Goal: Task Accomplishment & Management: Manage account settings

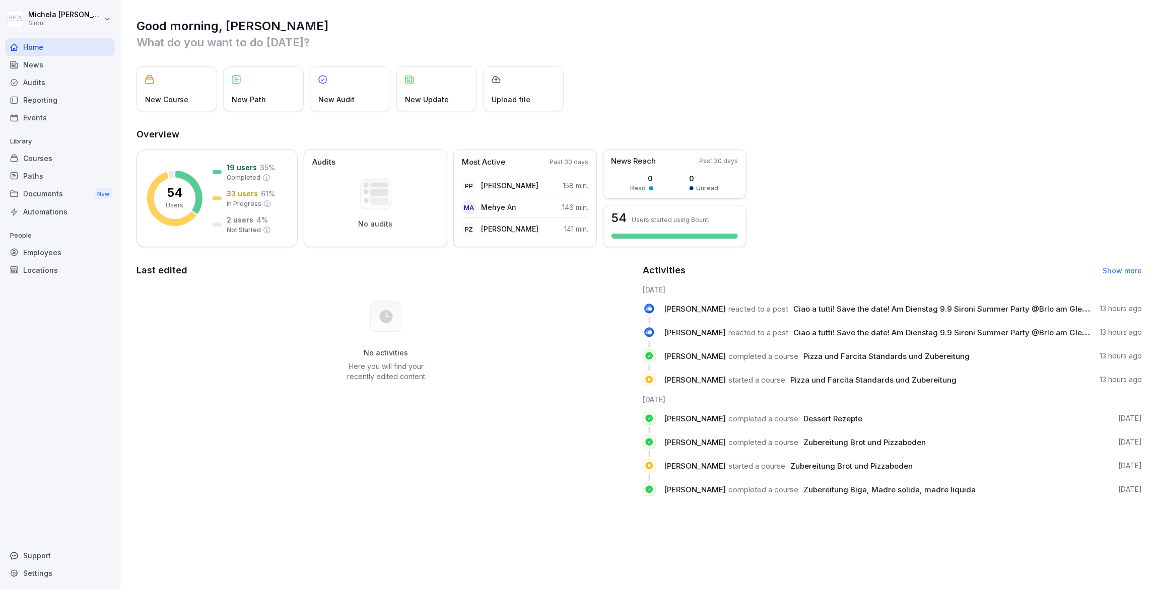
click at [46, 160] on div "Courses" at bounding box center [60, 159] width 110 height 18
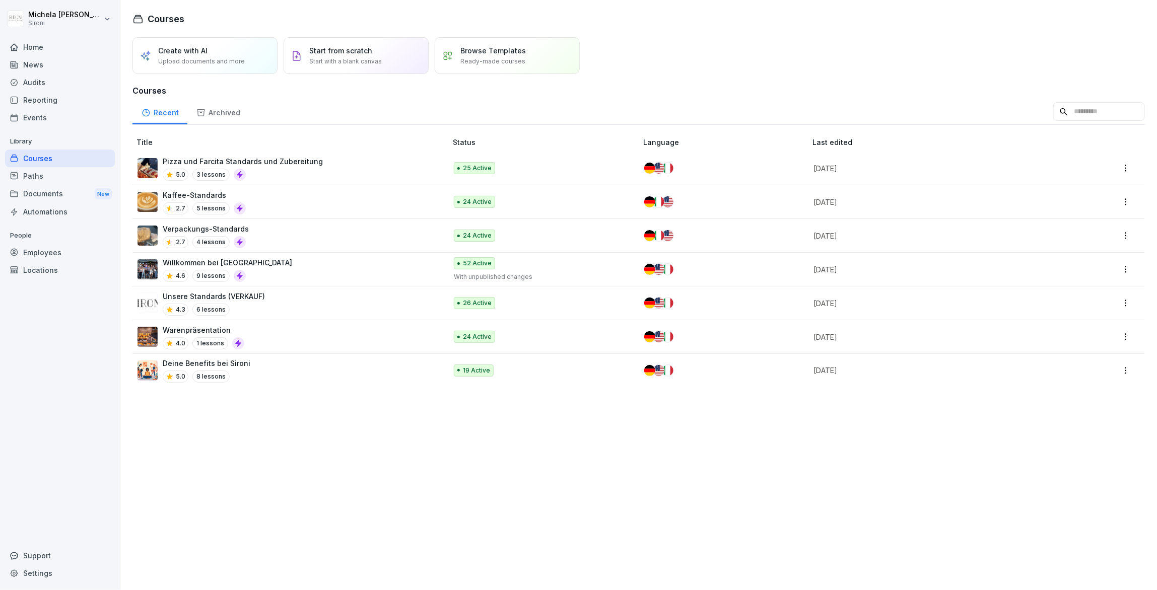
click at [294, 164] on p "Pizza und Farcita Standards und Zubereitung" at bounding box center [243, 161] width 160 height 11
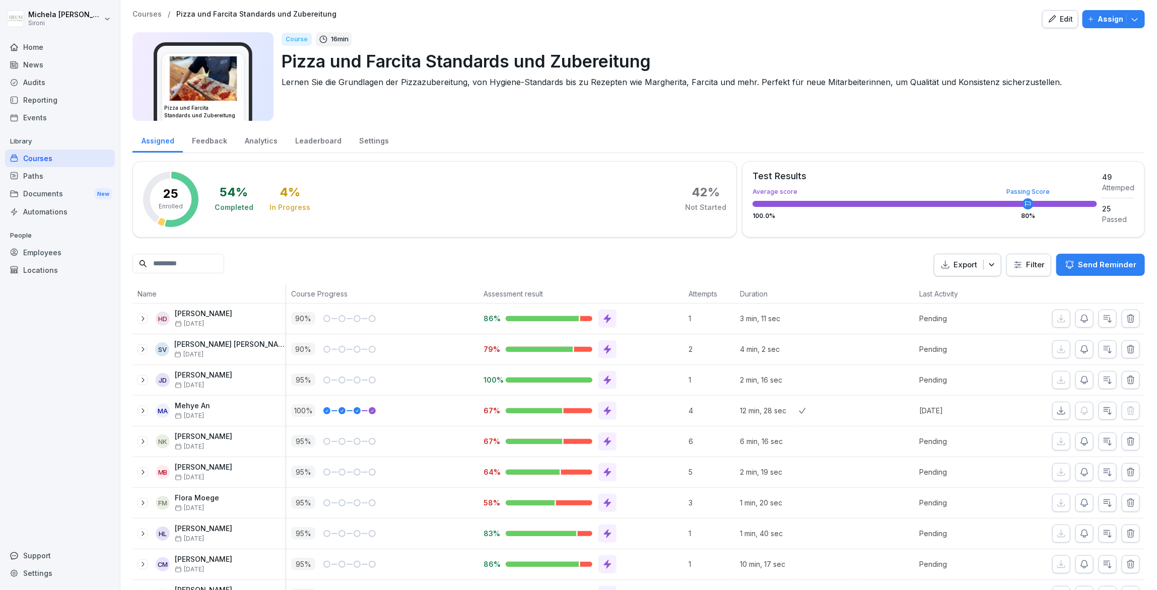
click at [1138, 18] on icon "button" at bounding box center [1135, 19] width 10 height 10
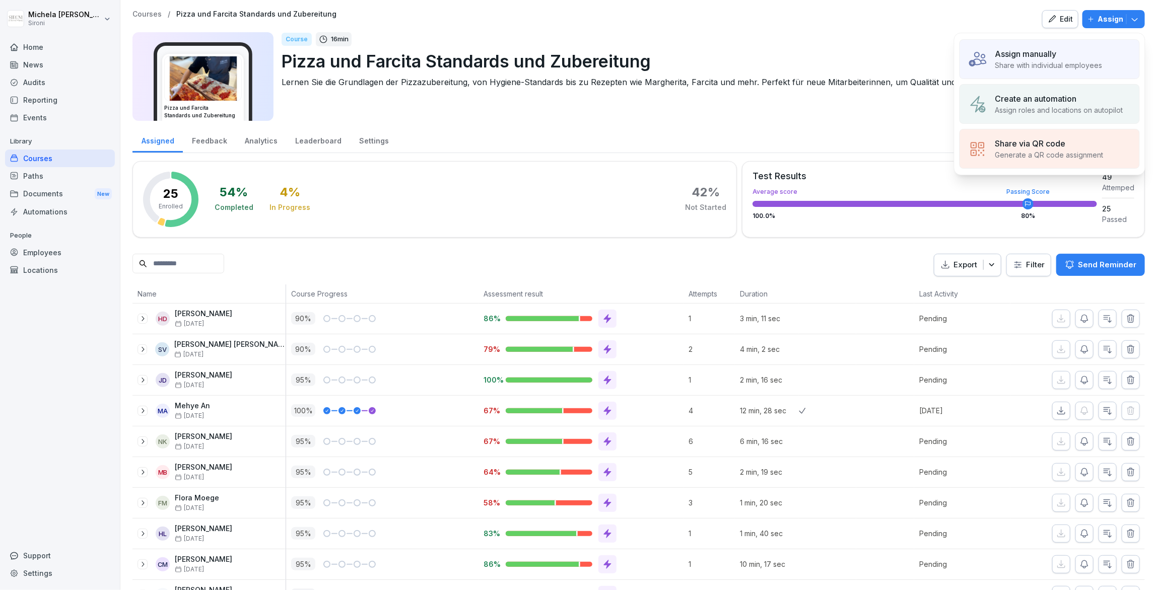
click at [32, 155] on div "Courses" at bounding box center [60, 159] width 110 height 18
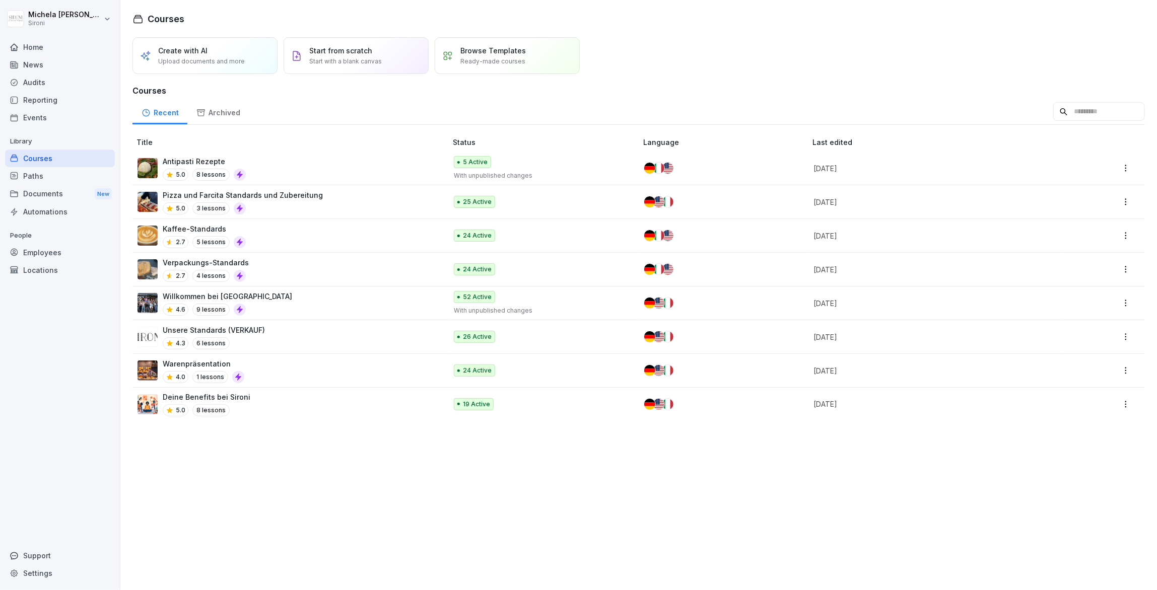
click at [196, 161] on p "Antipasti Rezepte" at bounding box center [204, 161] width 83 height 11
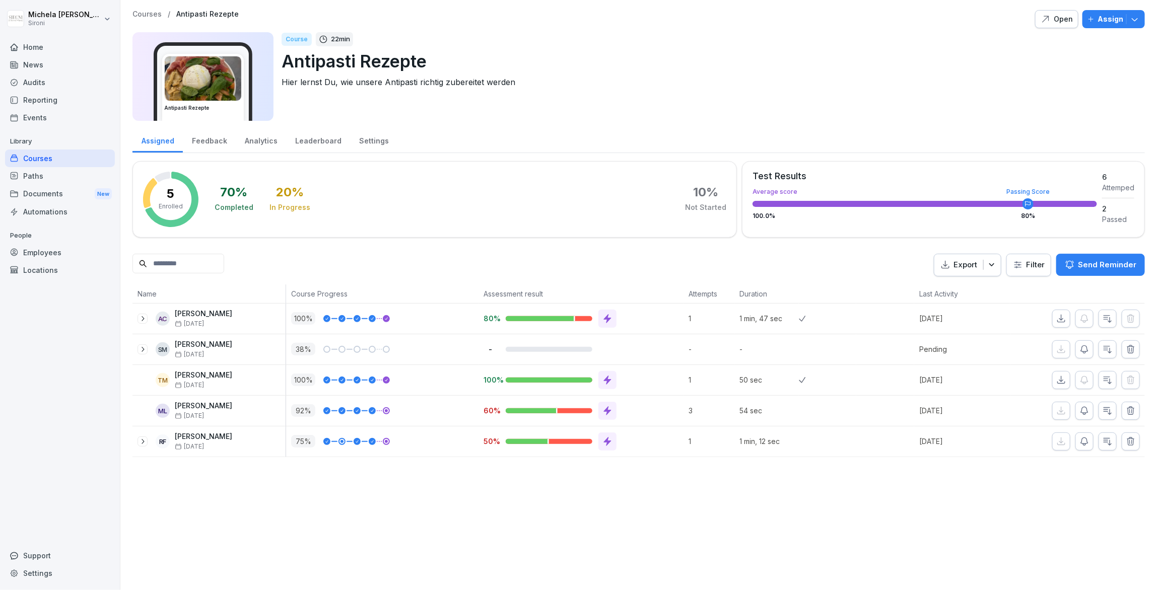
click at [1142, 22] on button "Assign" at bounding box center [1113, 19] width 62 height 18
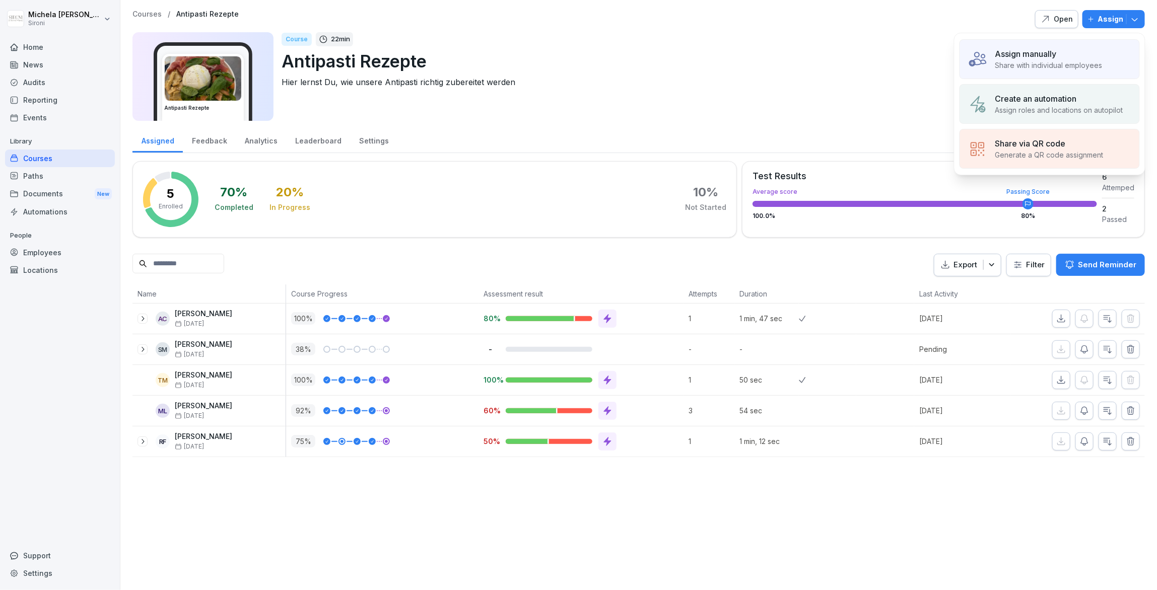
click at [1042, 59] on p "Assign manually" at bounding box center [1025, 54] width 61 height 12
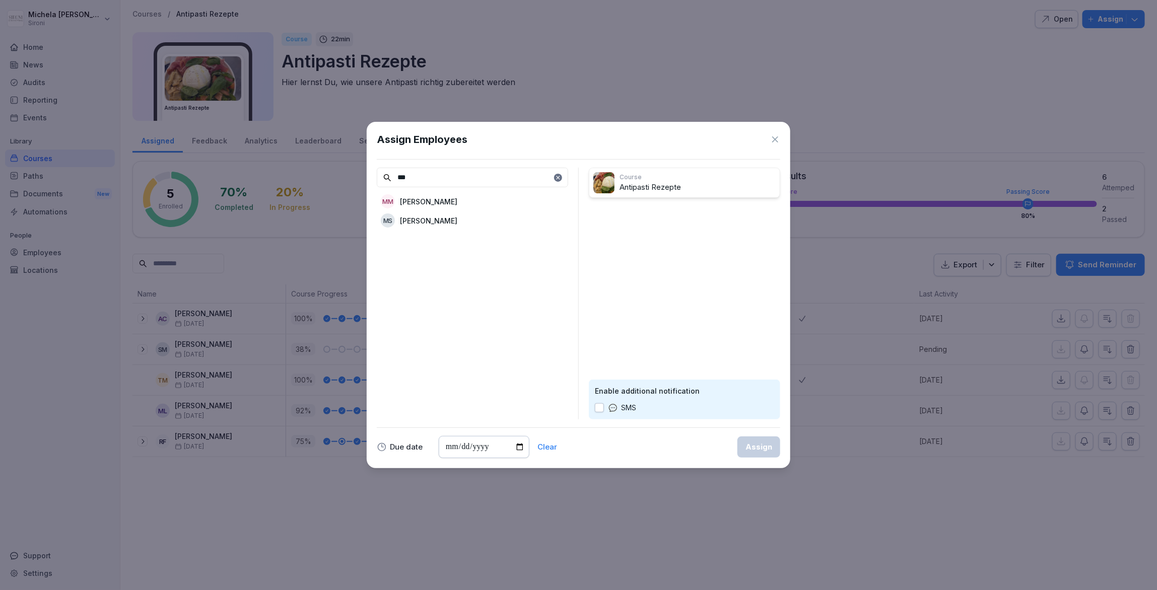
type input "***"
click at [411, 201] on p "Michela Mastrella" at bounding box center [428, 201] width 57 height 11
click at [747, 447] on div "Assign" at bounding box center [758, 447] width 27 height 11
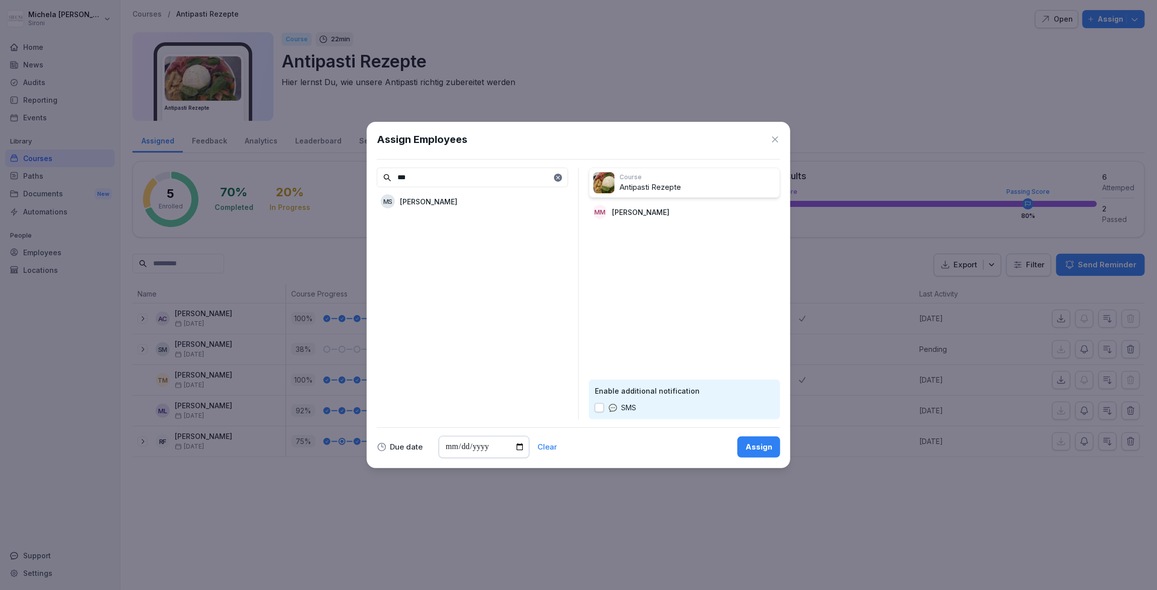
click at [753, 450] on div "Assign" at bounding box center [758, 447] width 27 height 11
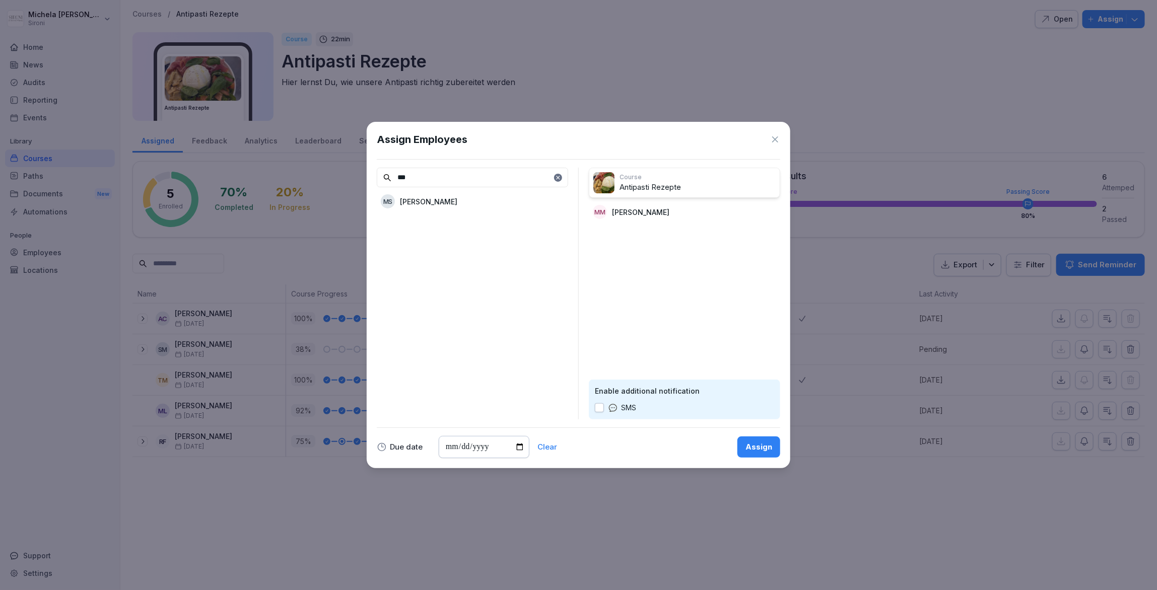
click at [753, 450] on div "Assign" at bounding box center [758, 447] width 27 height 11
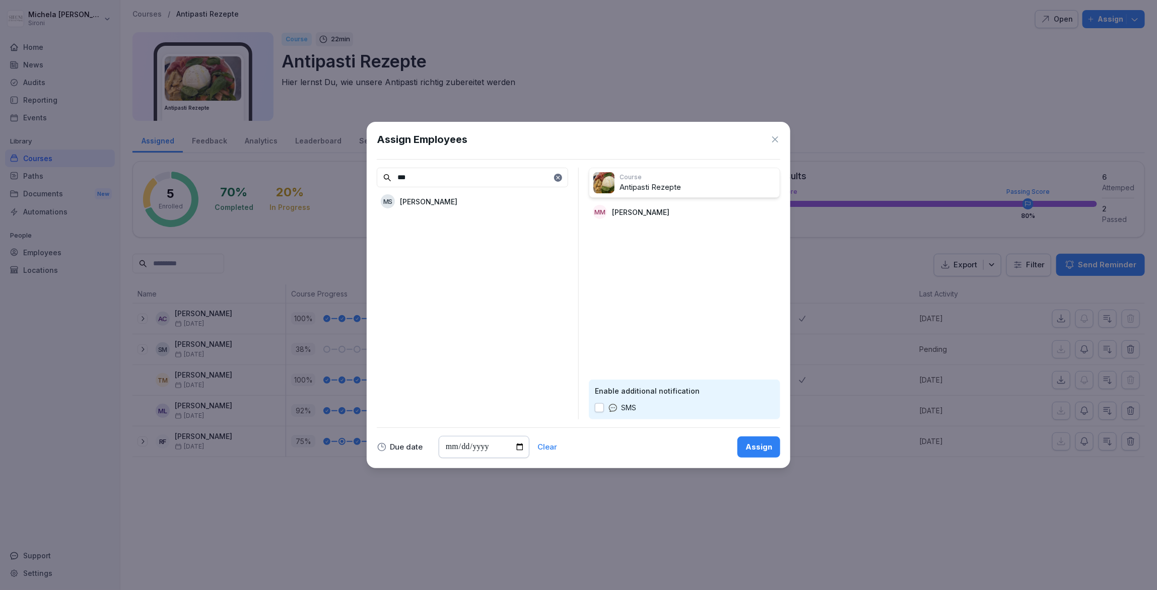
click at [753, 450] on div "Assign" at bounding box center [758, 447] width 27 height 11
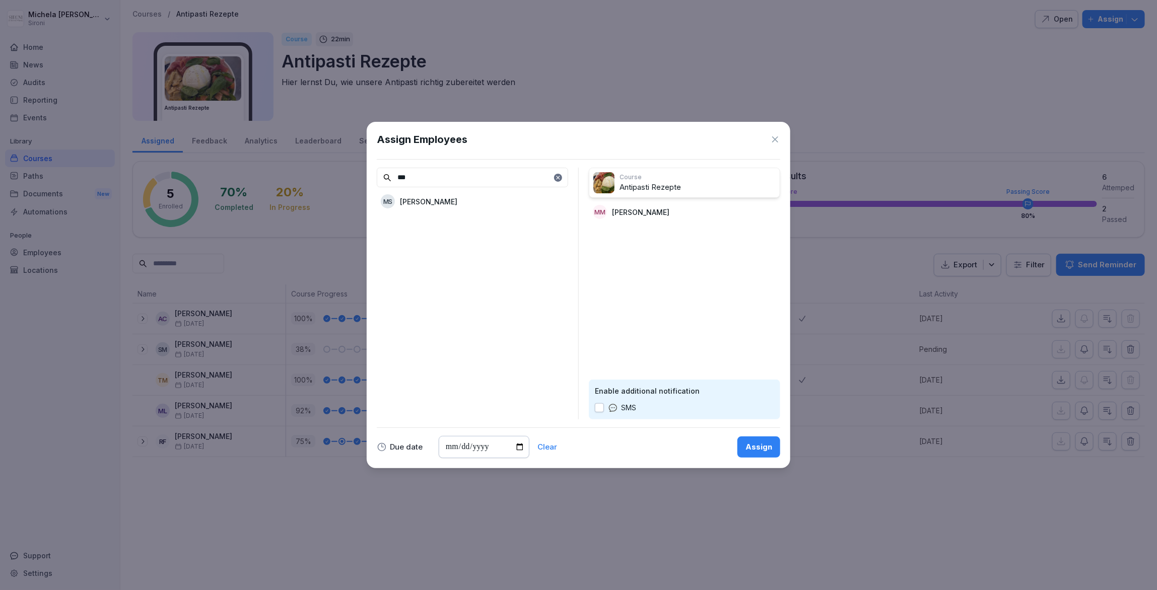
click at [753, 450] on div "Assign" at bounding box center [758, 447] width 27 height 11
click at [522, 449] on input "date" at bounding box center [484, 447] width 91 height 22
type input "**********"
click at [750, 448] on div "Assign" at bounding box center [758, 447] width 27 height 11
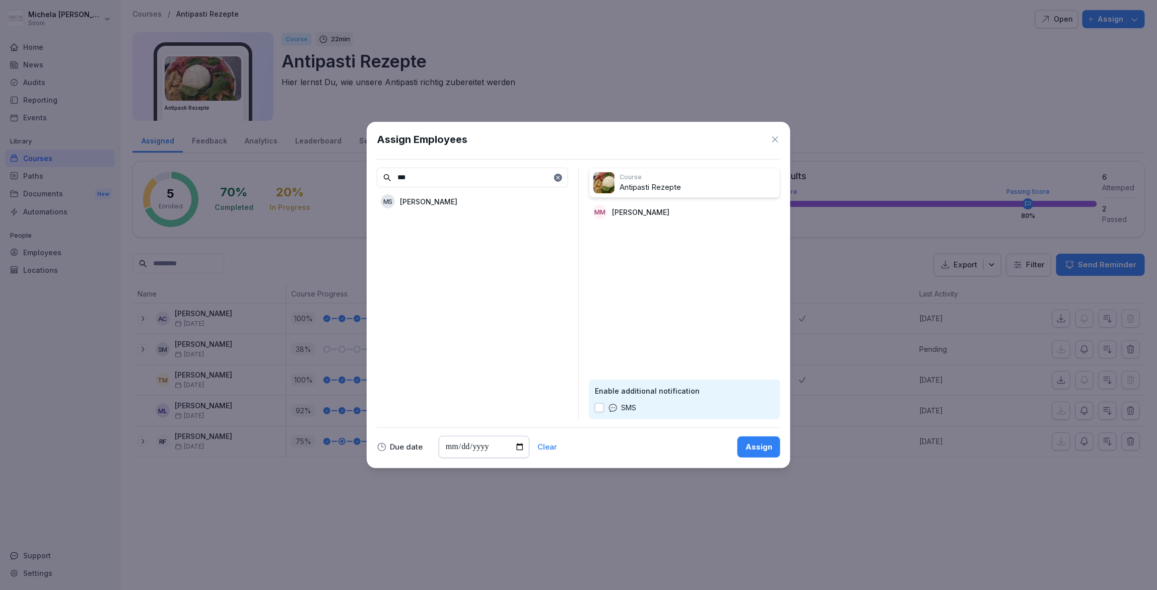
click at [750, 448] on div "Assign" at bounding box center [758, 447] width 27 height 11
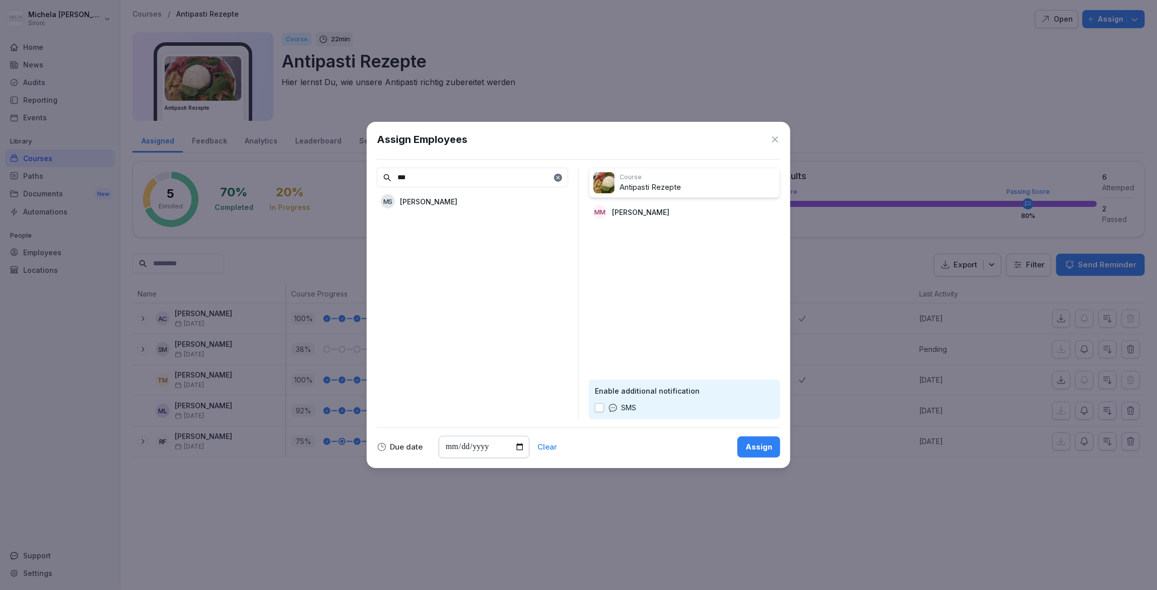
click at [750, 448] on div "Assign" at bounding box center [758, 447] width 27 height 11
click at [777, 143] on icon at bounding box center [775, 139] width 10 height 10
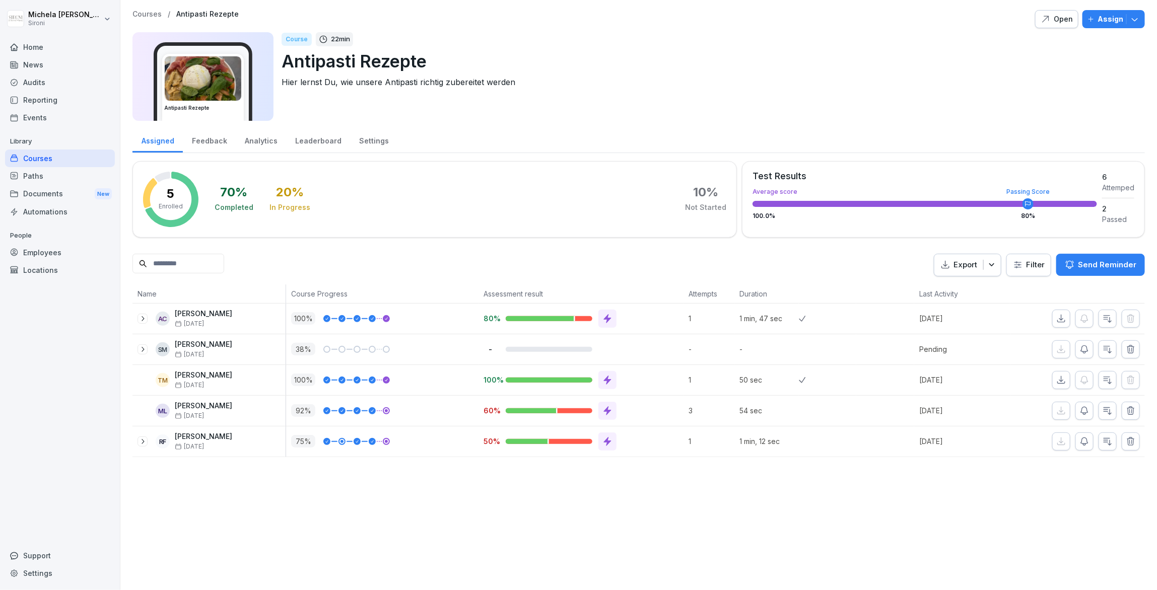
click at [20, 51] on div "Home" at bounding box center [60, 47] width 110 height 18
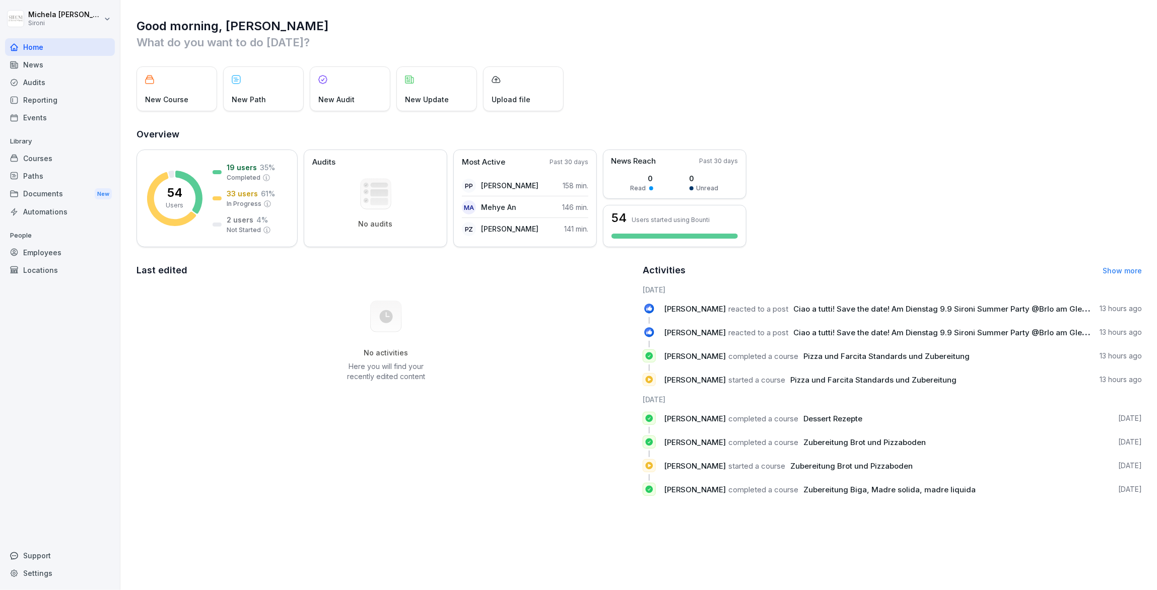
click at [39, 152] on div "Courses" at bounding box center [60, 159] width 110 height 18
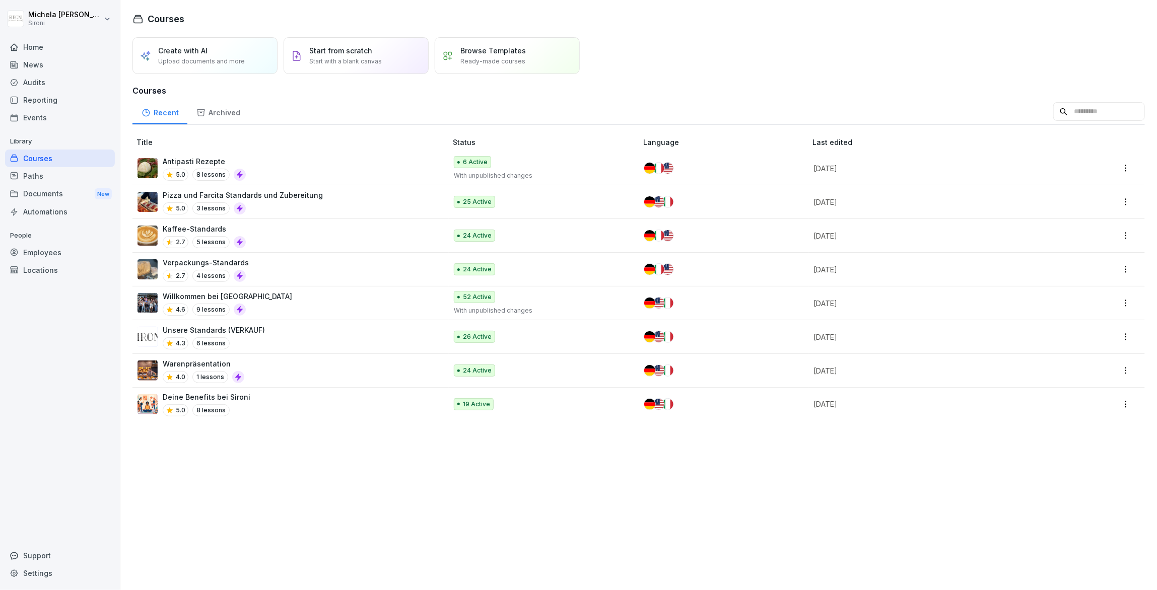
click at [298, 165] on div "Antipasti Rezepte 5.0 8 lessons" at bounding box center [286, 168] width 299 height 25
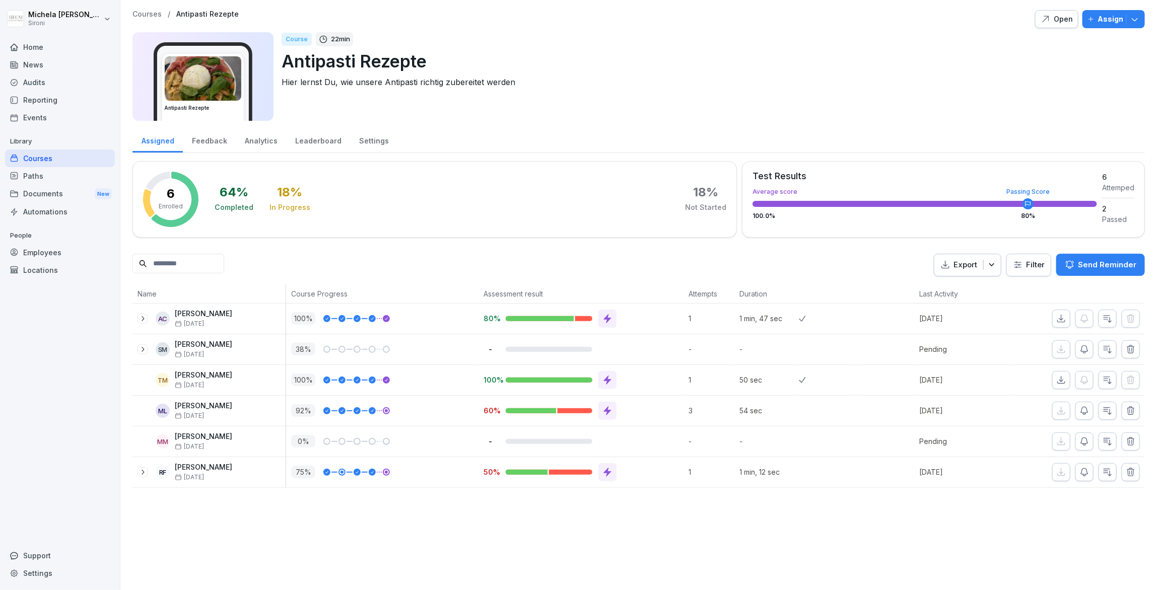
click at [150, 15] on p "Courses" at bounding box center [146, 14] width 29 height 9
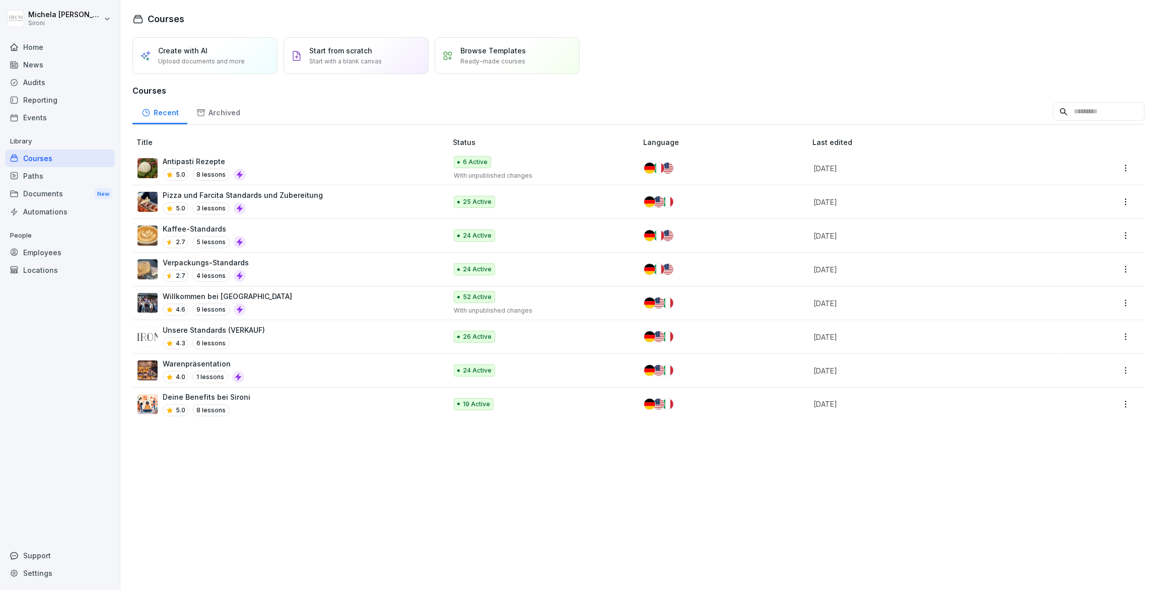
click at [280, 202] on div "5.0 3 lessons" at bounding box center [243, 208] width 160 height 12
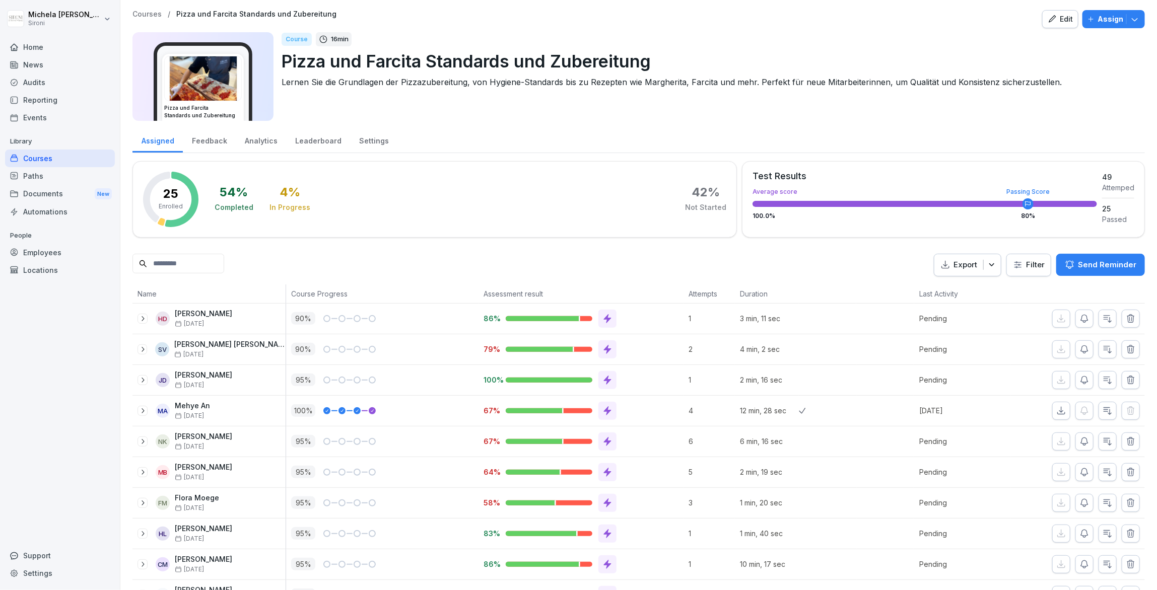
click at [153, 13] on p "Courses" at bounding box center [146, 14] width 29 height 9
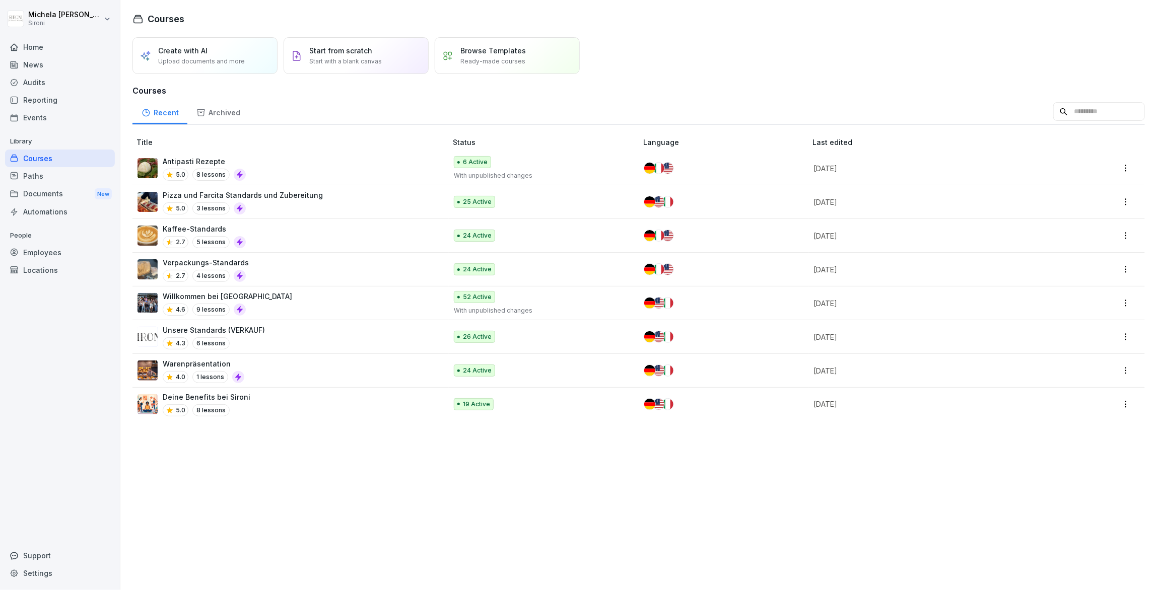
click at [299, 162] on div "Antipasti Rezepte 5.0 8 lessons" at bounding box center [286, 168] width 299 height 25
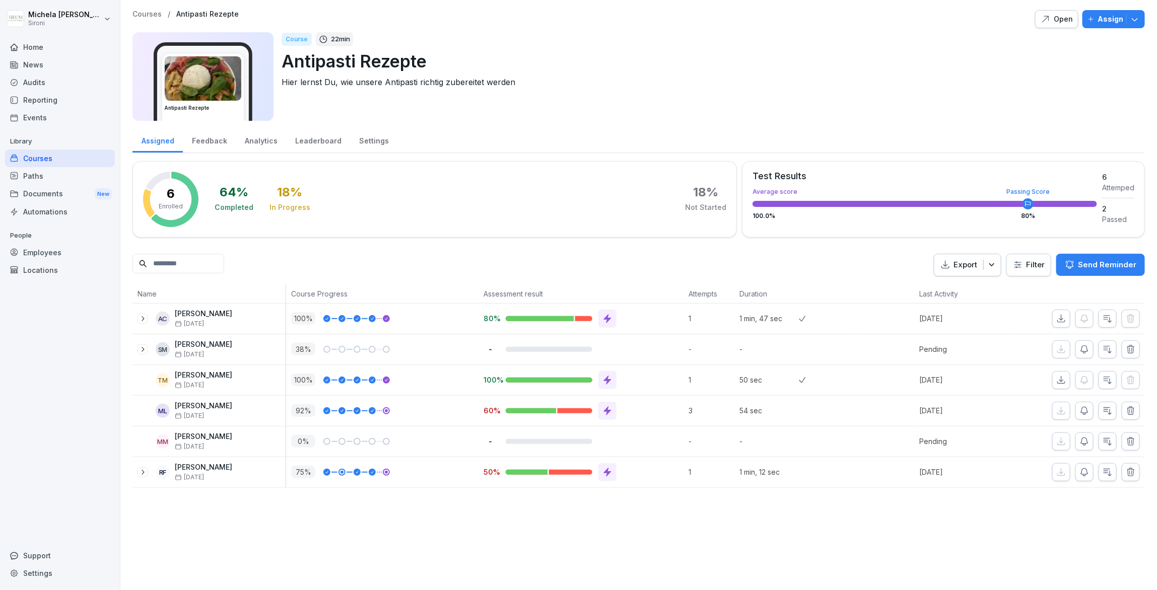
click at [1052, 25] on div "Open" at bounding box center [1057, 19] width 32 height 11
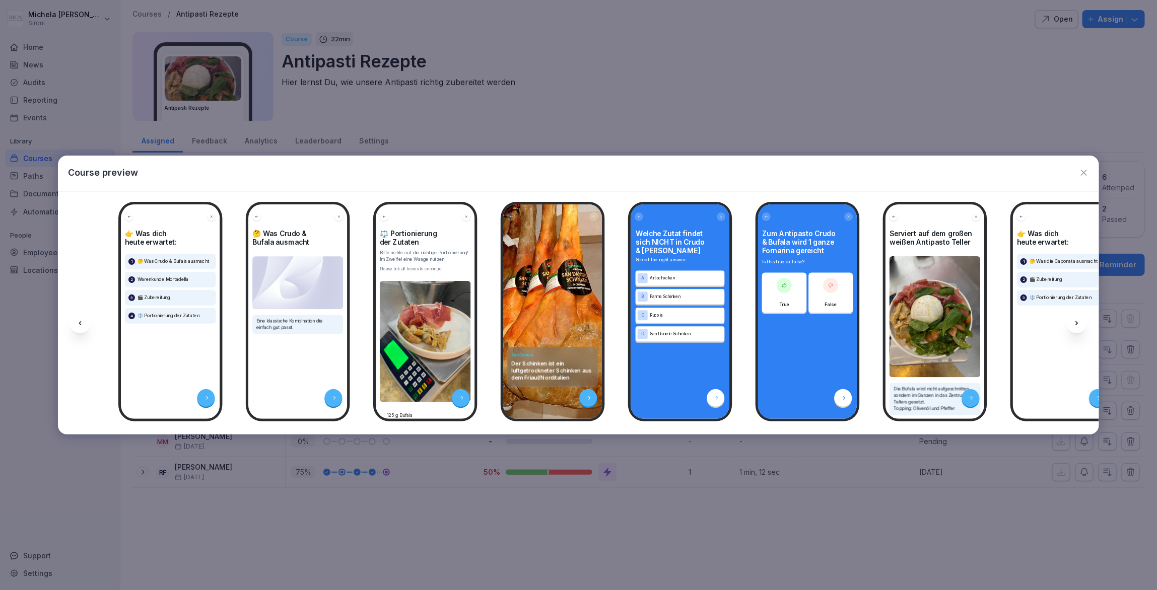
click at [1083, 170] on icon "button" at bounding box center [1084, 173] width 10 height 10
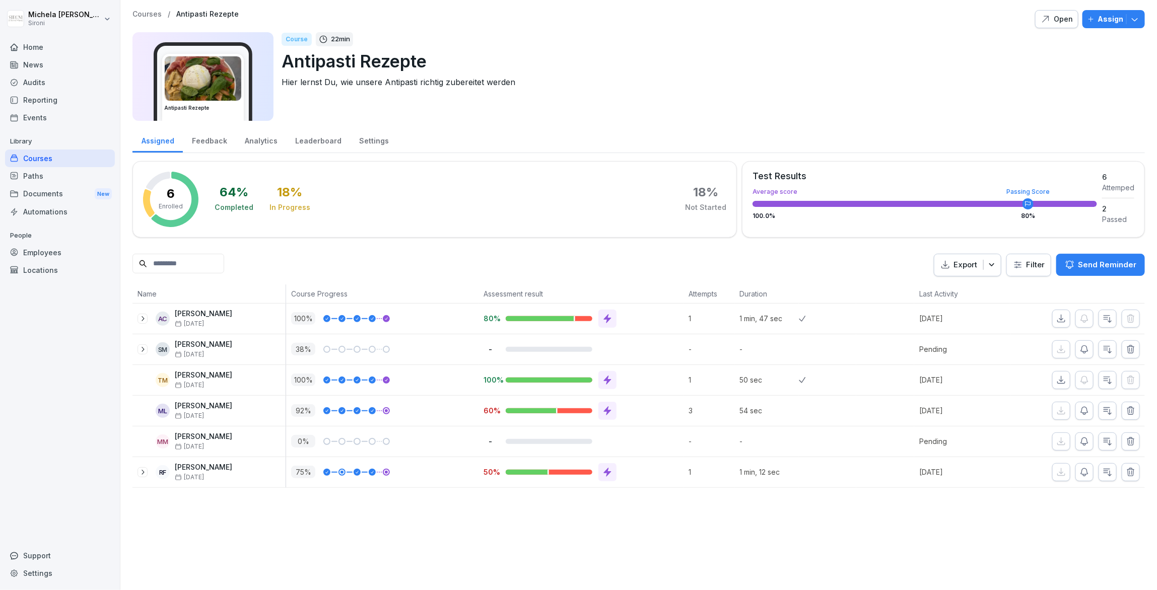
click at [141, 15] on p "Courses" at bounding box center [146, 14] width 29 height 9
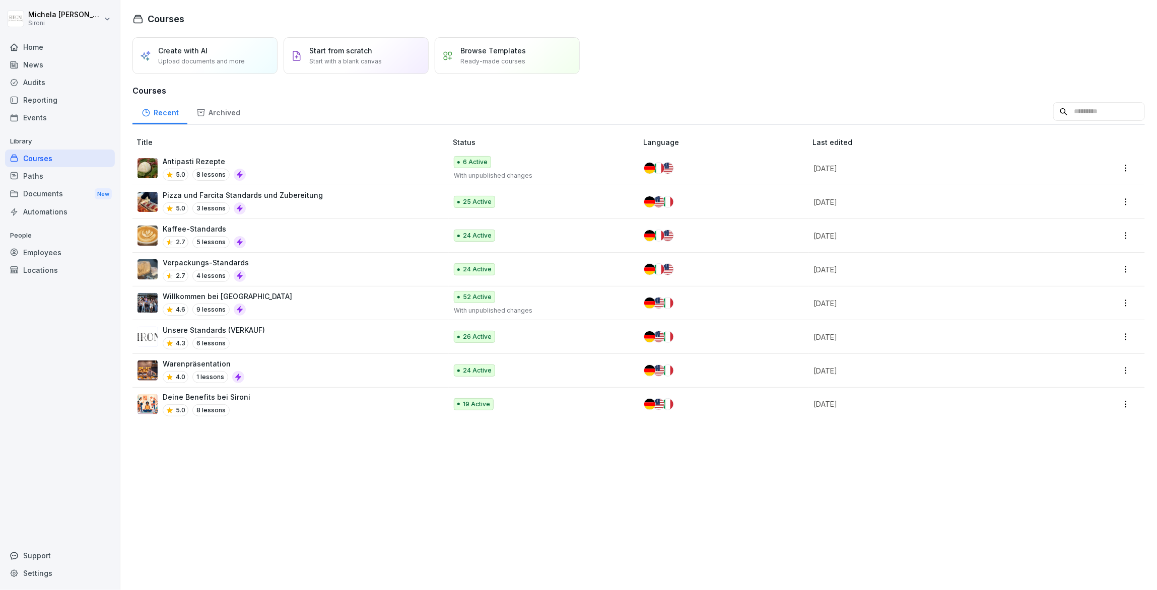
click at [297, 181] on td "Antipasti Rezepte 5.0 8 lessons" at bounding box center [290, 169] width 316 height 34
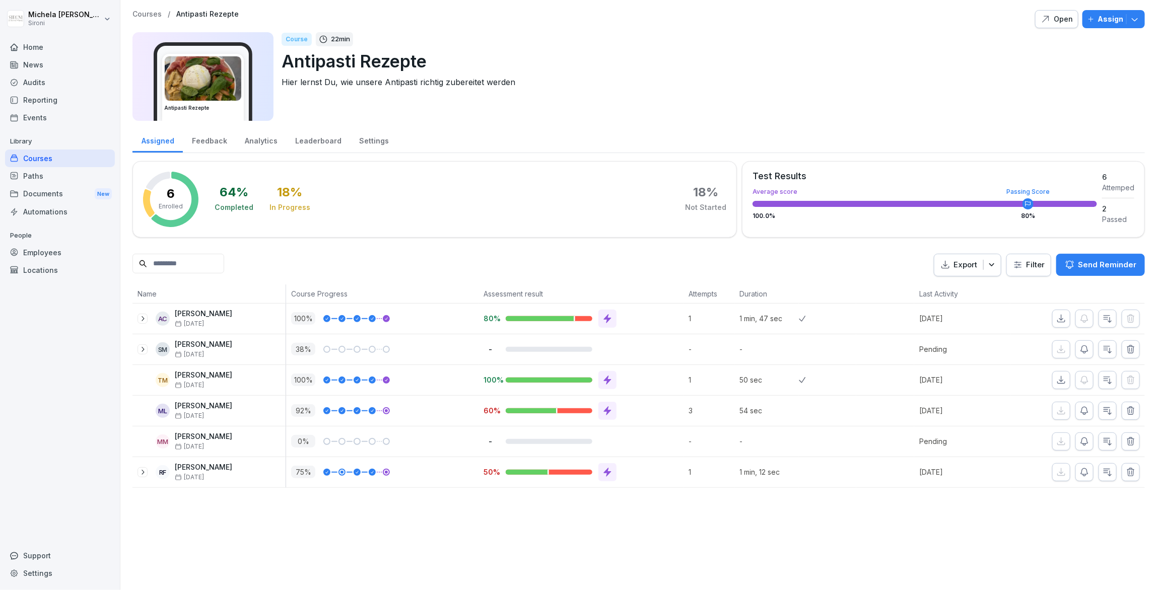
click at [149, 12] on p "Courses" at bounding box center [146, 14] width 29 height 9
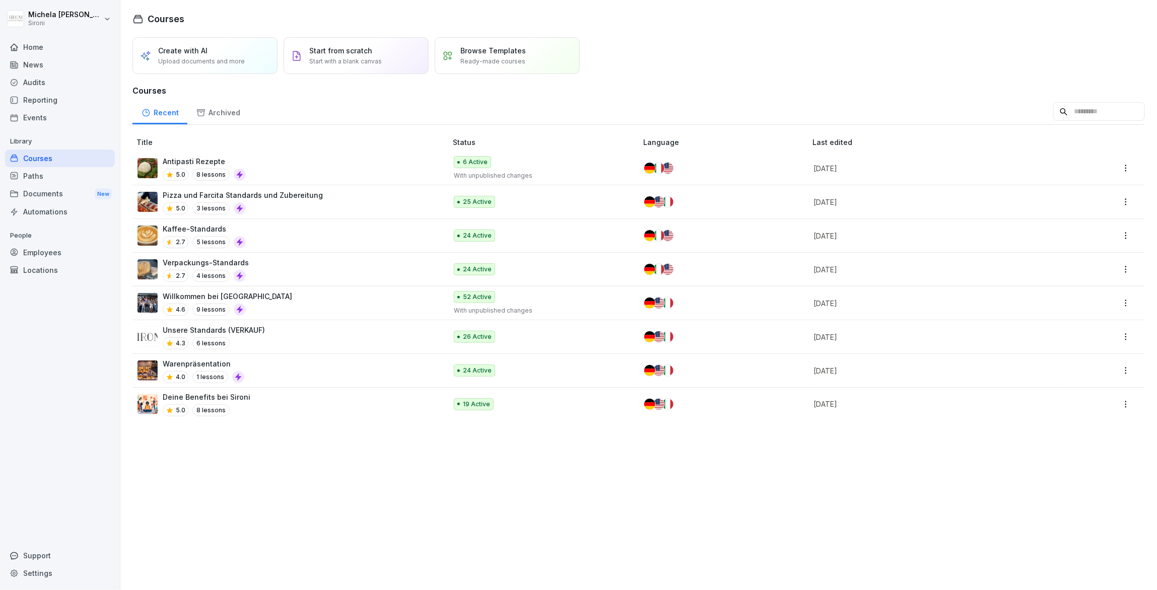
click at [311, 194] on p "Pizza und Farcita Standards und Zubereitung" at bounding box center [243, 195] width 160 height 11
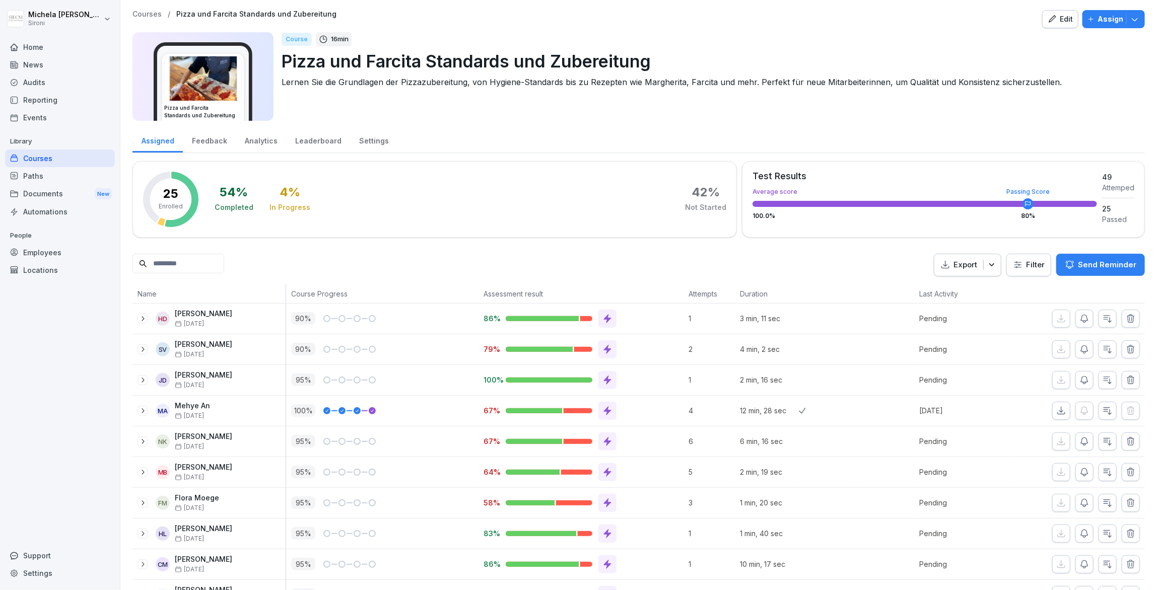
click at [1064, 22] on div "Edit" at bounding box center [1060, 19] width 25 height 11
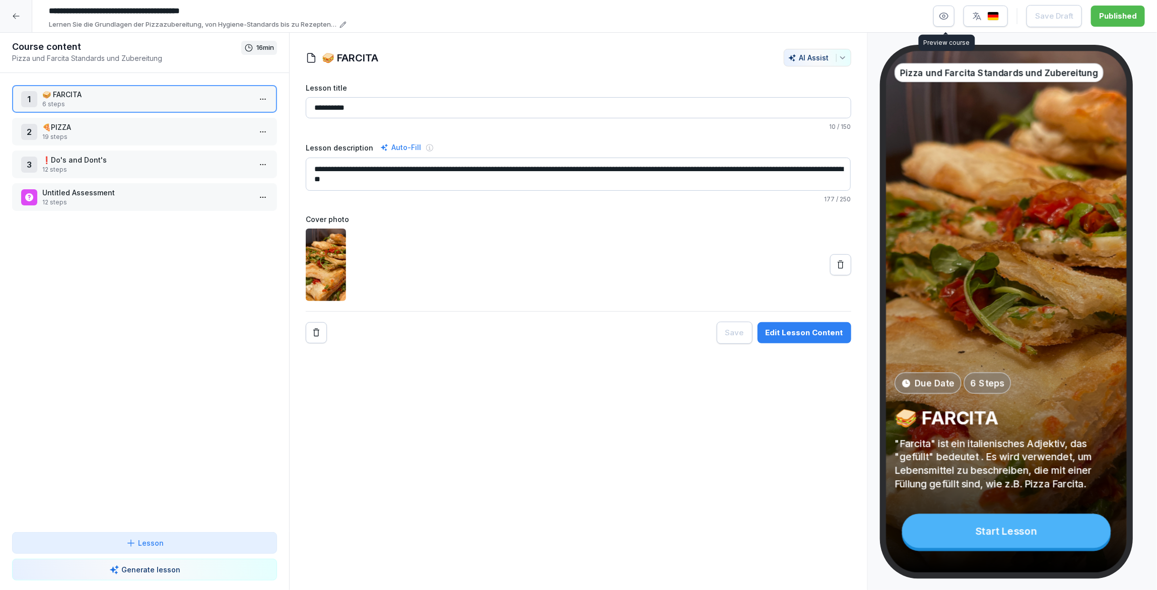
click at [942, 17] on icon "button" at bounding box center [944, 16] width 10 height 10
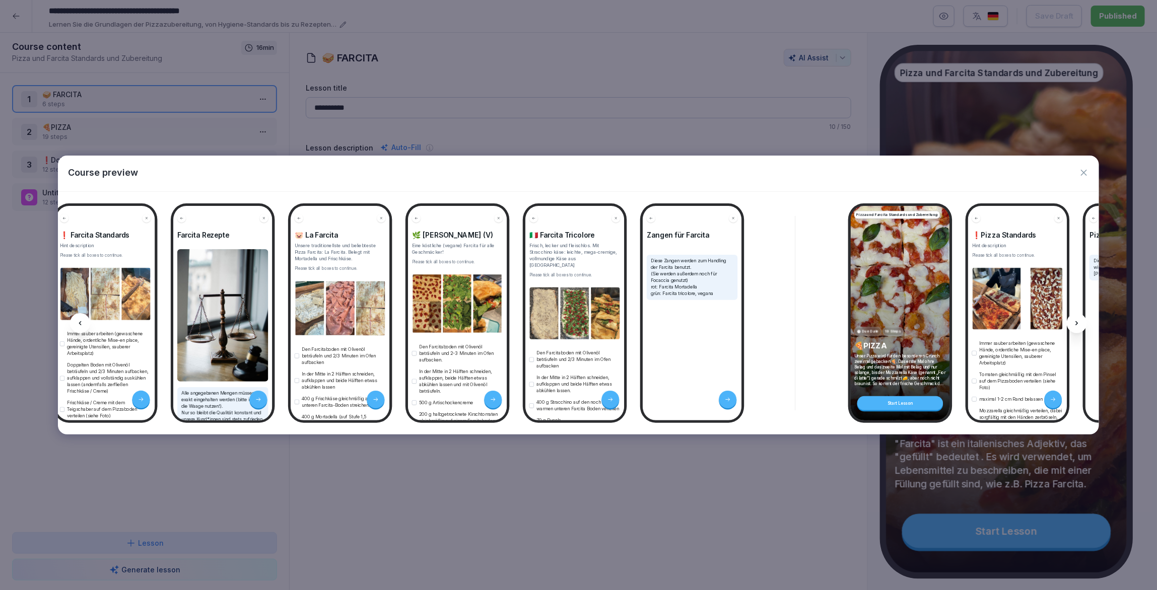
scroll to position [0, 368]
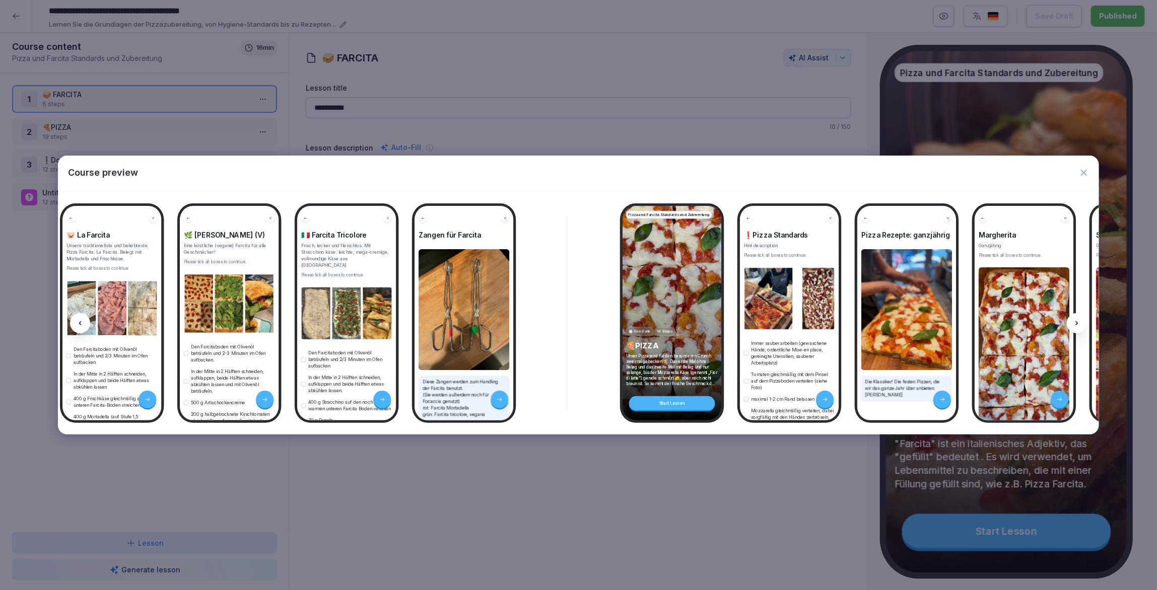
click at [1084, 173] on icon "button" at bounding box center [1084, 173] width 6 height 6
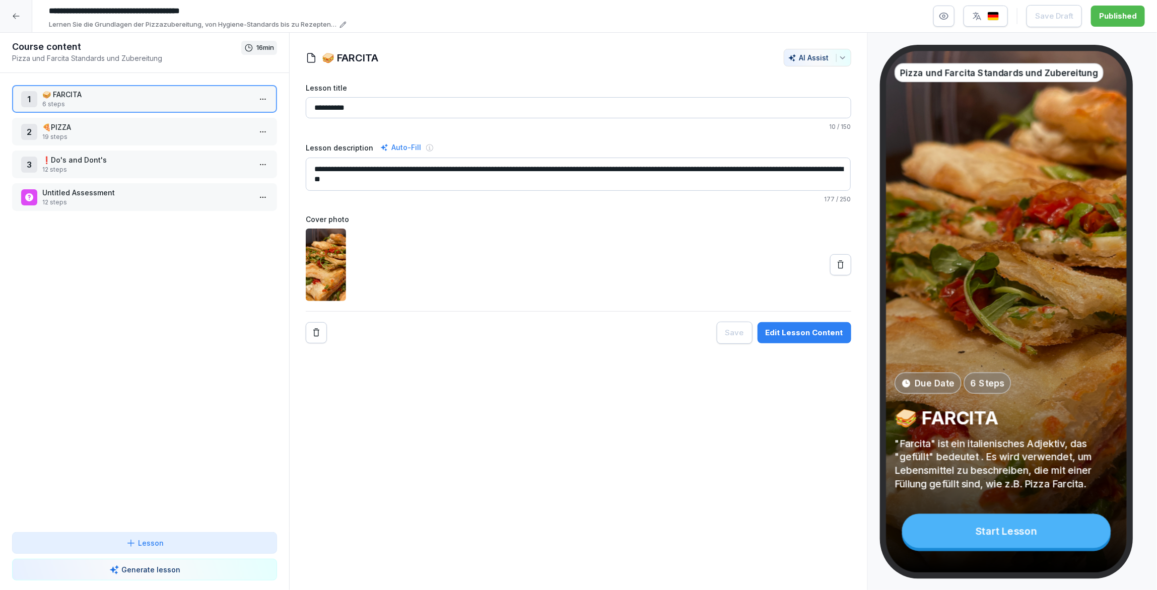
click at [17, 15] on icon at bounding box center [16, 16] width 8 height 8
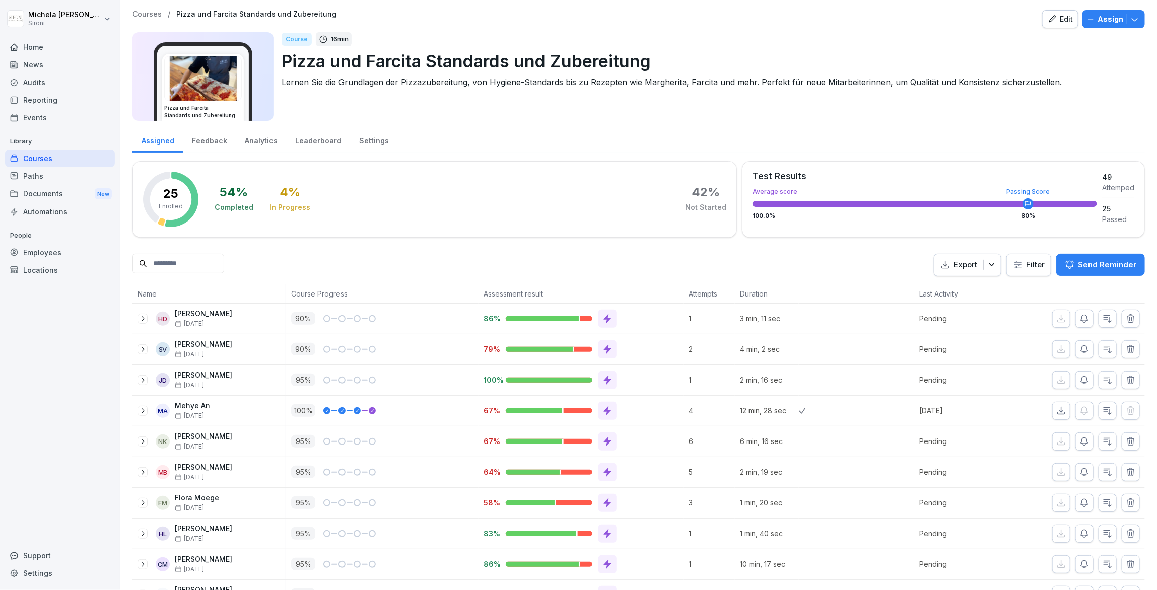
click at [150, 15] on p "Courses" at bounding box center [146, 14] width 29 height 9
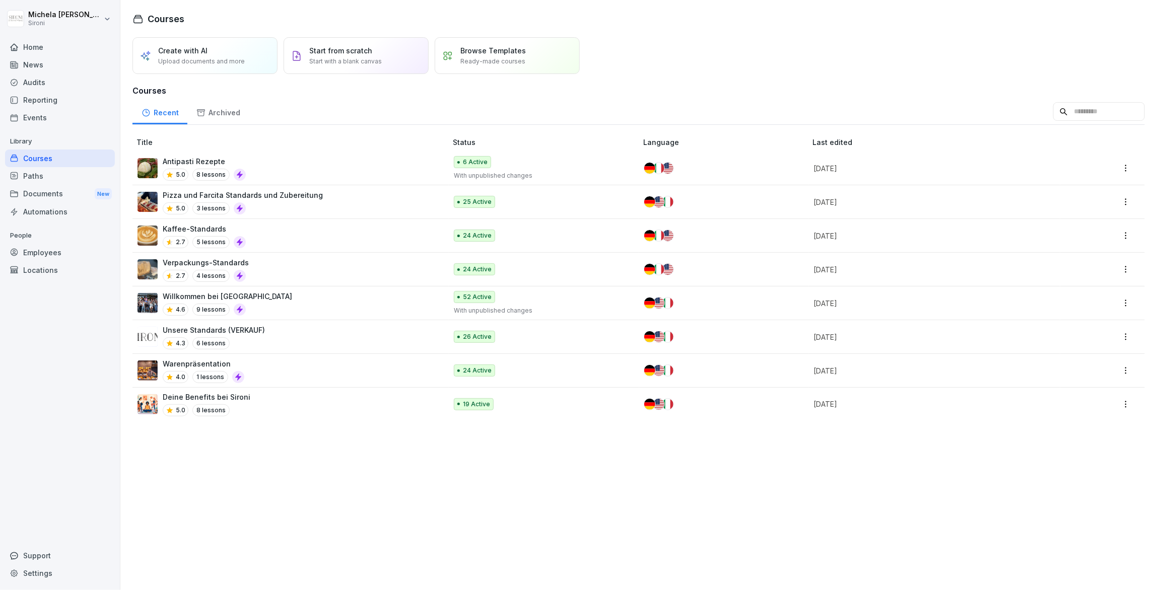
click at [299, 165] on div "Antipasti Rezepte 5.0 8 lessons" at bounding box center [286, 168] width 299 height 25
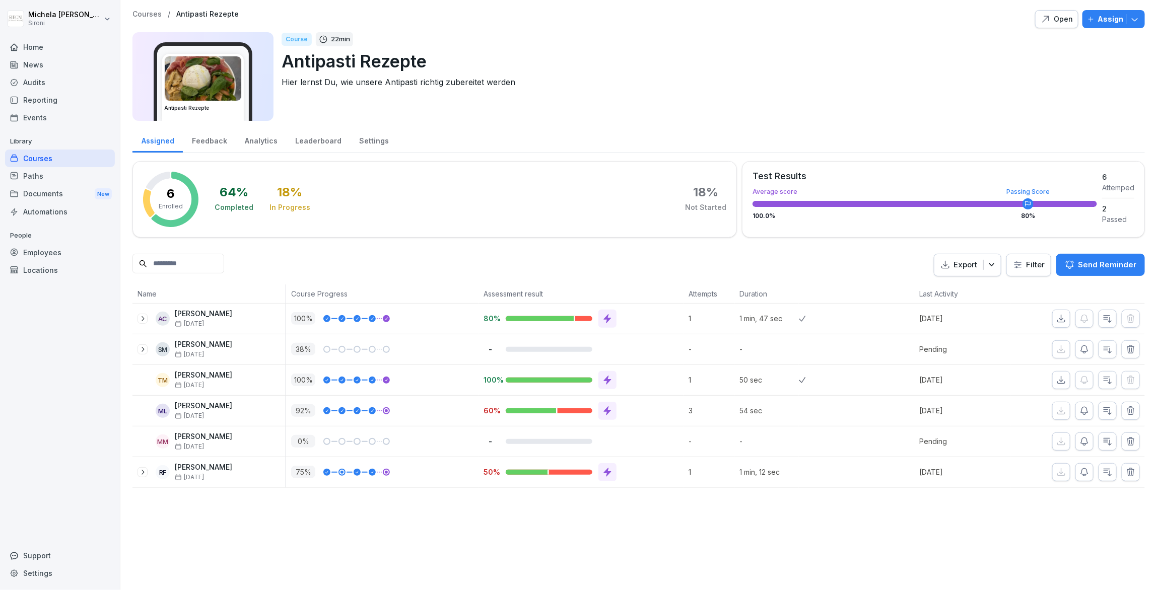
click at [150, 15] on p "Courses" at bounding box center [146, 14] width 29 height 9
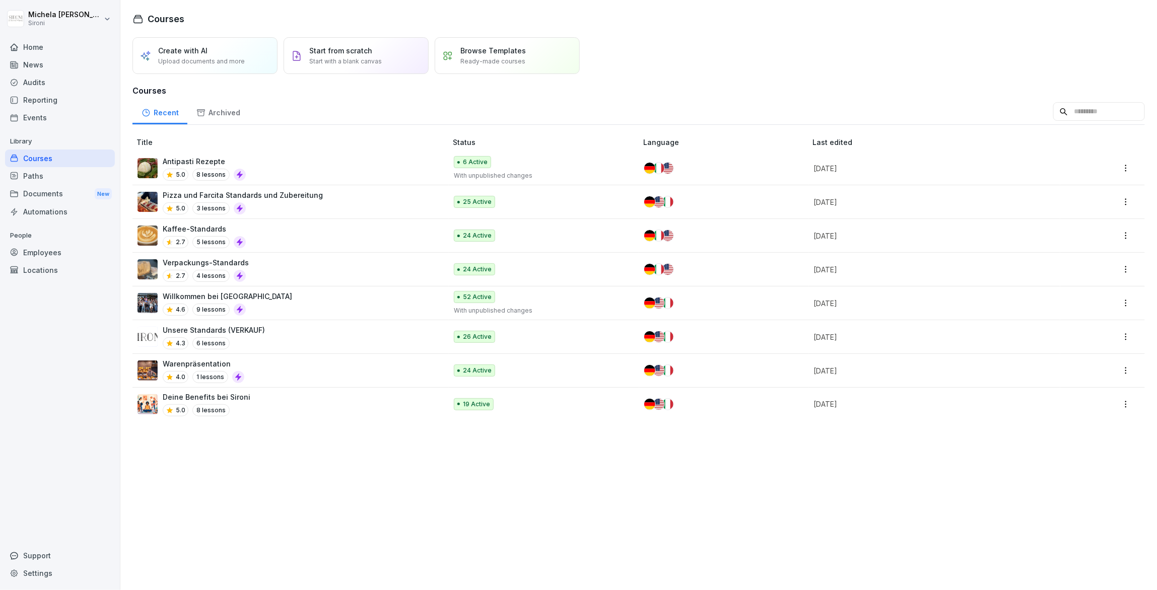
click at [322, 200] on div "Pizza und Farcita Standards und Zubereitung 5.0 3 lessons" at bounding box center [286, 202] width 299 height 25
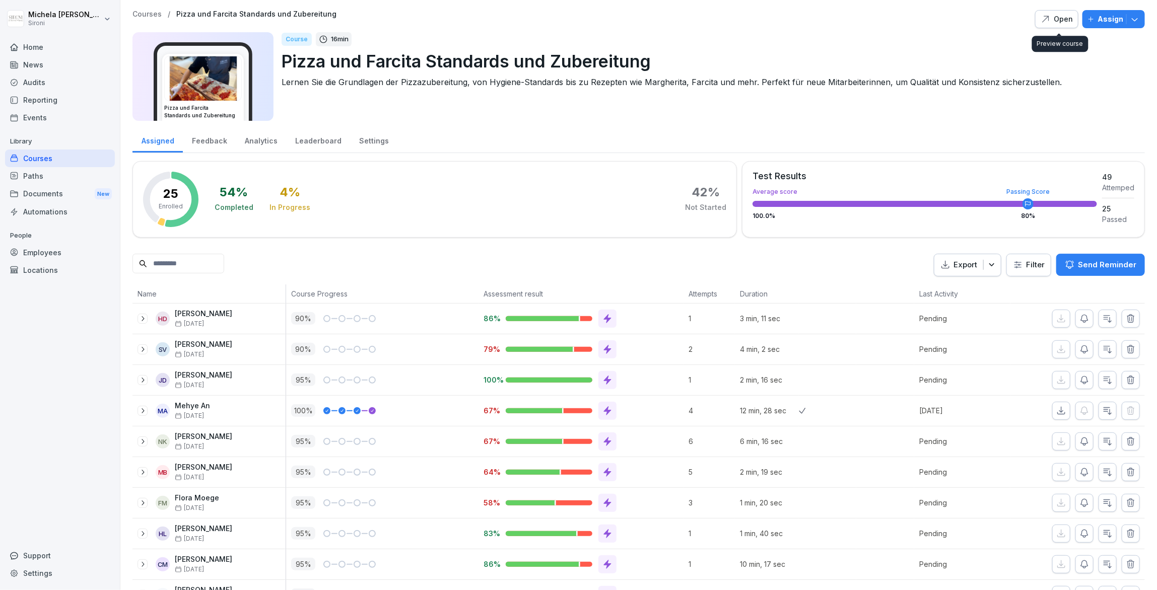
click at [1061, 18] on div "Open" at bounding box center [1057, 19] width 32 height 11
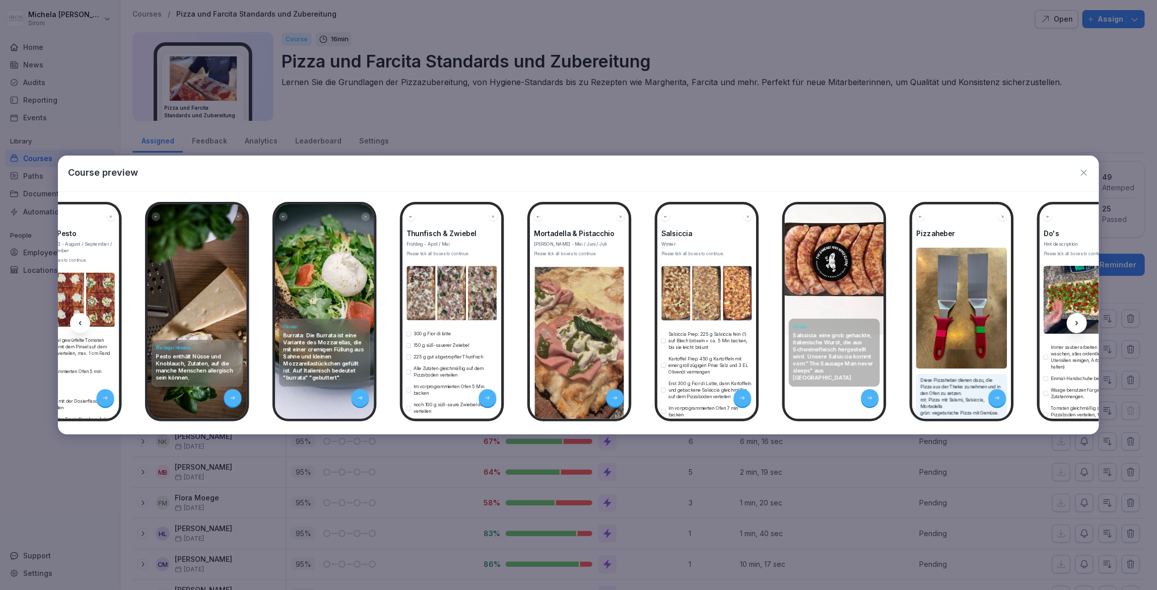
scroll to position [0, 2331]
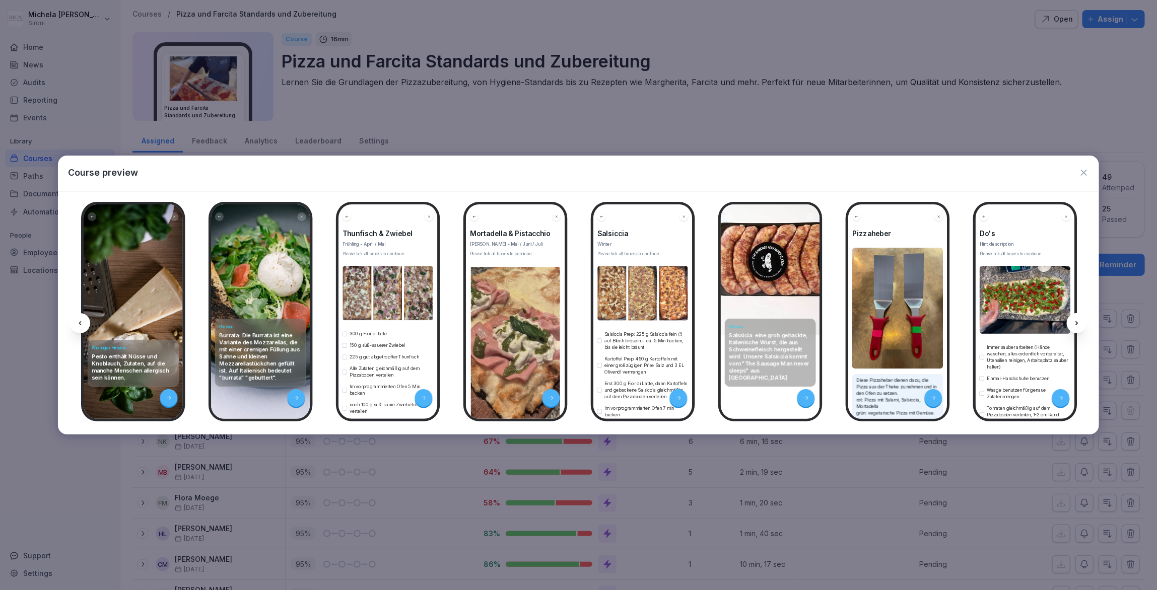
click at [1084, 172] on icon "button" at bounding box center [1084, 173] width 6 height 6
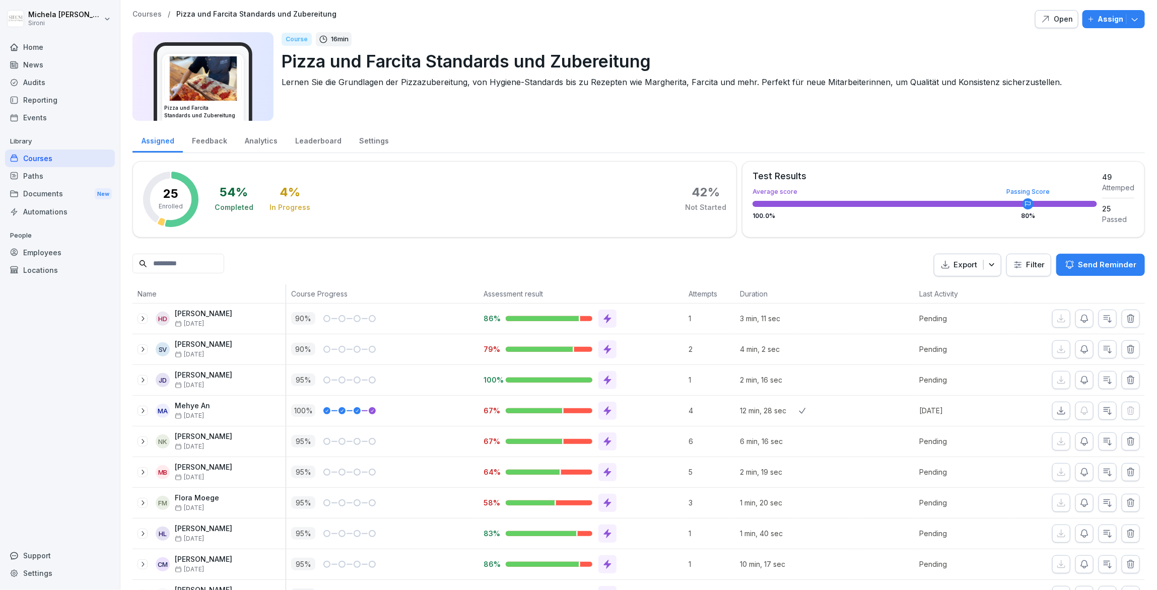
click at [151, 10] on p "Courses" at bounding box center [146, 14] width 29 height 9
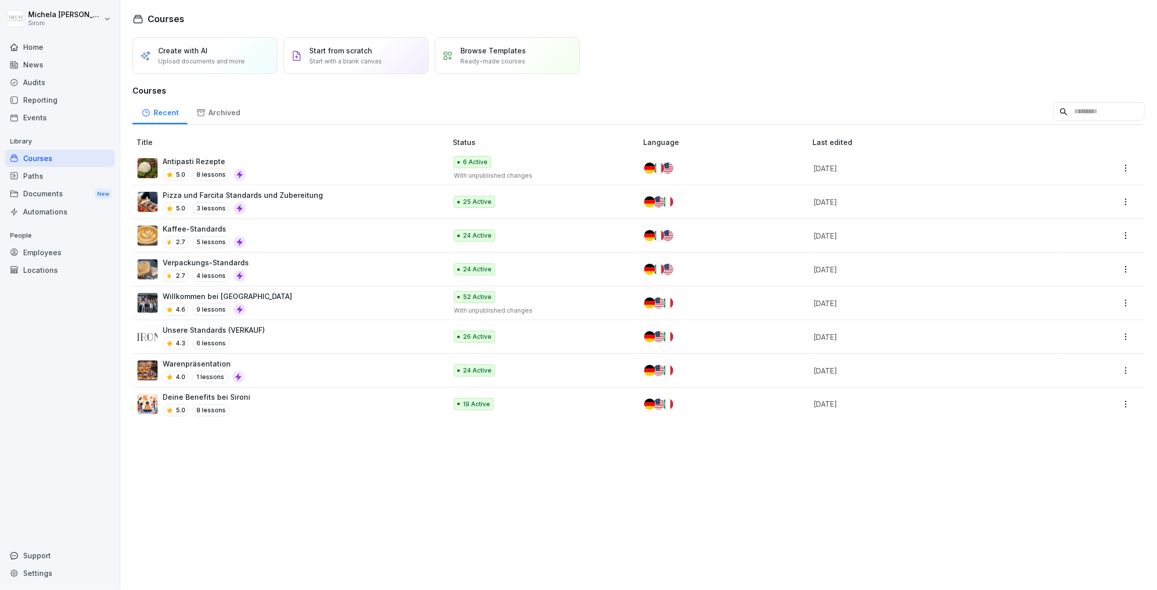
click at [318, 187] on td "Pizza und Farcita Standards und Zubereitung 5.0 3 lessons" at bounding box center [290, 202] width 316 height 34
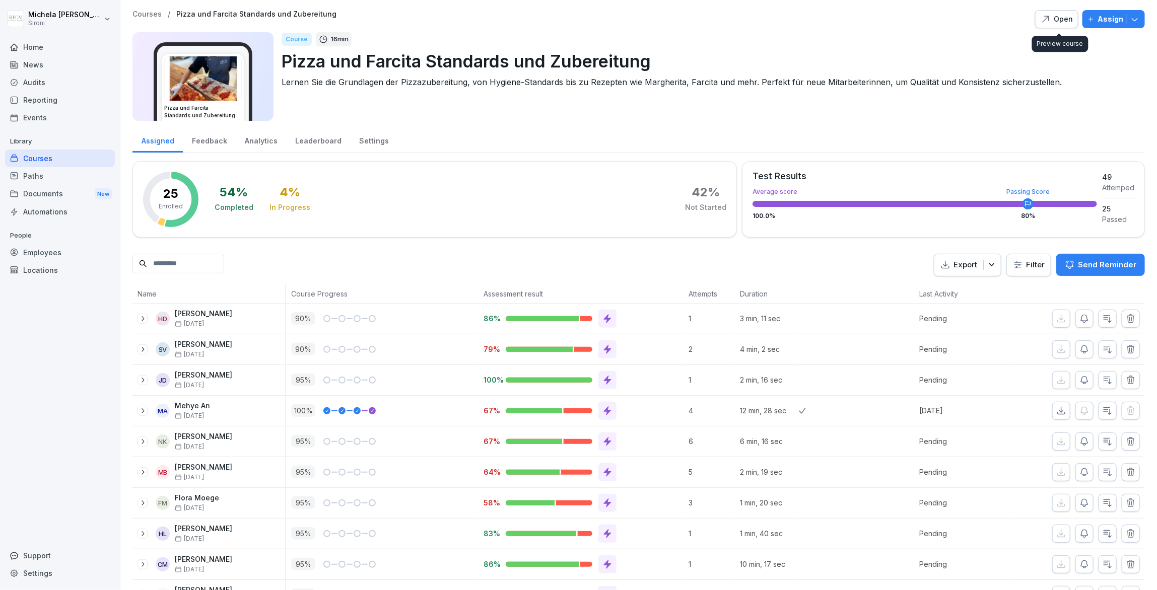
click at [1061, 19] on div "Open" at bounding box center [1057, 19] width 32 height 11
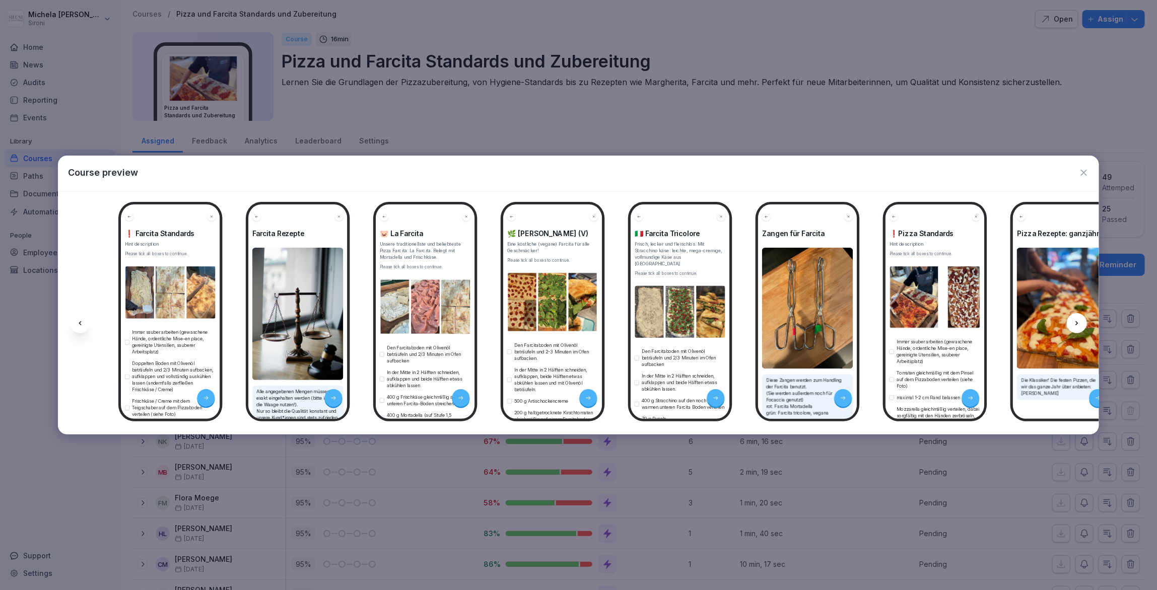
click at [1086, 171] on icon "button" at bounding box center [1084, 173] width 10 height 10
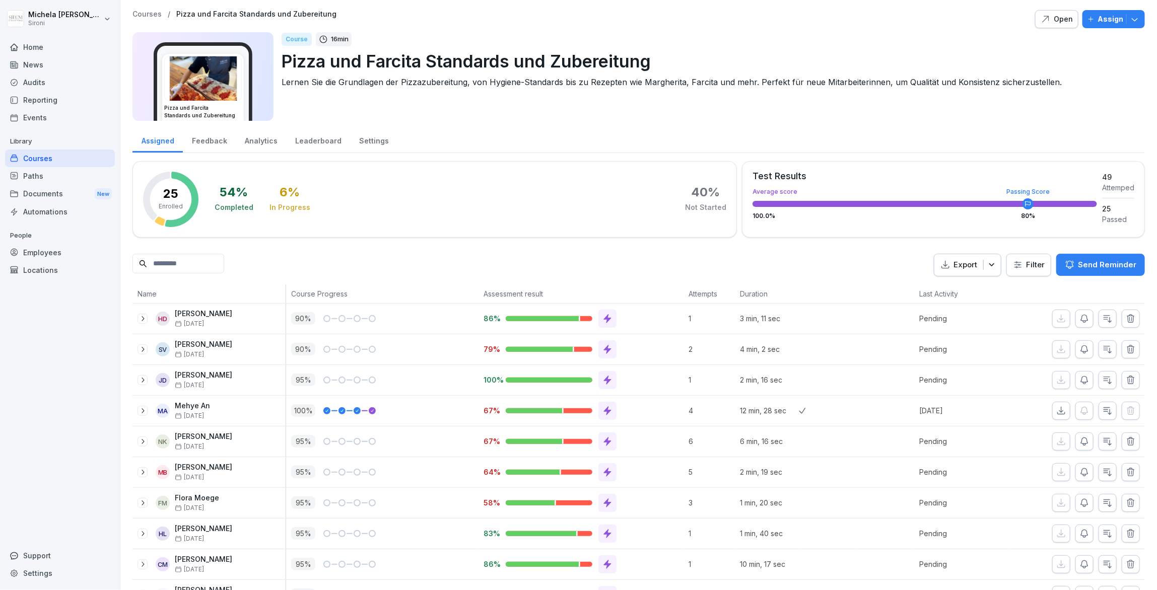
click at [147, 15] on p "Courses" at bounding box center [146, 14] width 29 height 9
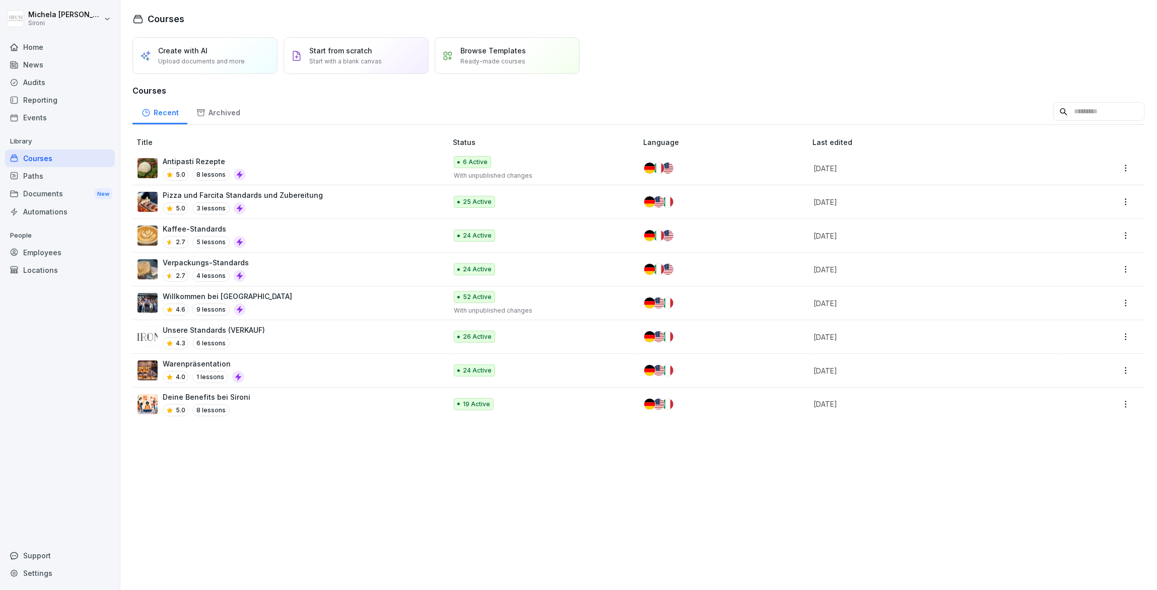
click at [270, 192] on p "Pizza und Farcita Standards und Zubereitung" at bounding box center [243, 195] width 160 height 11
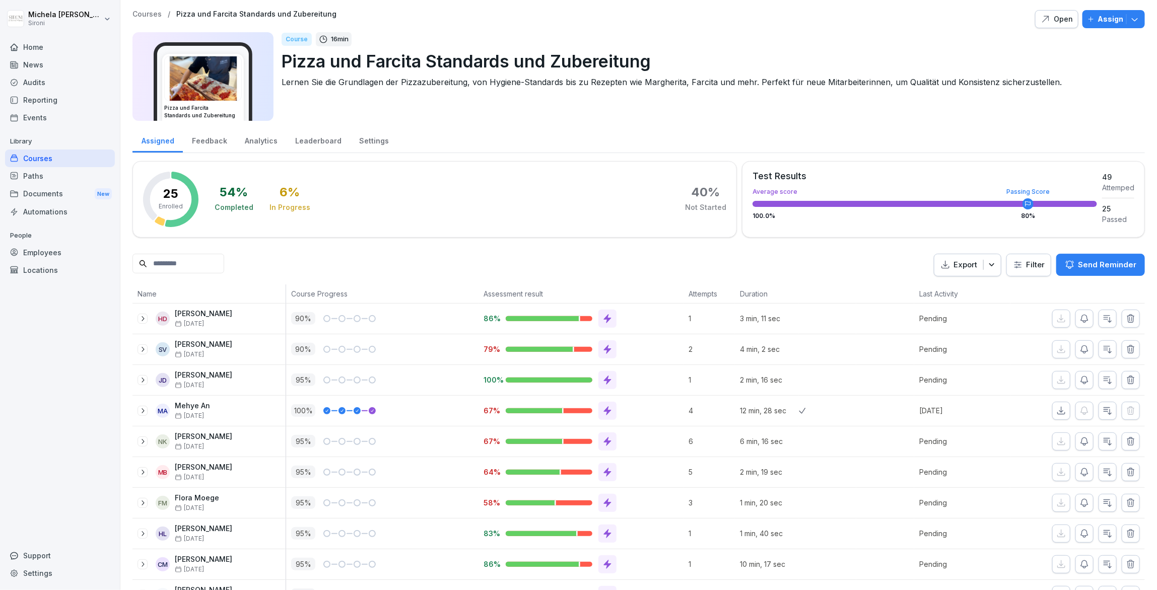
click at [1055, 16] on div "Open" at bounding box center [1057, 19] width 32 height 11
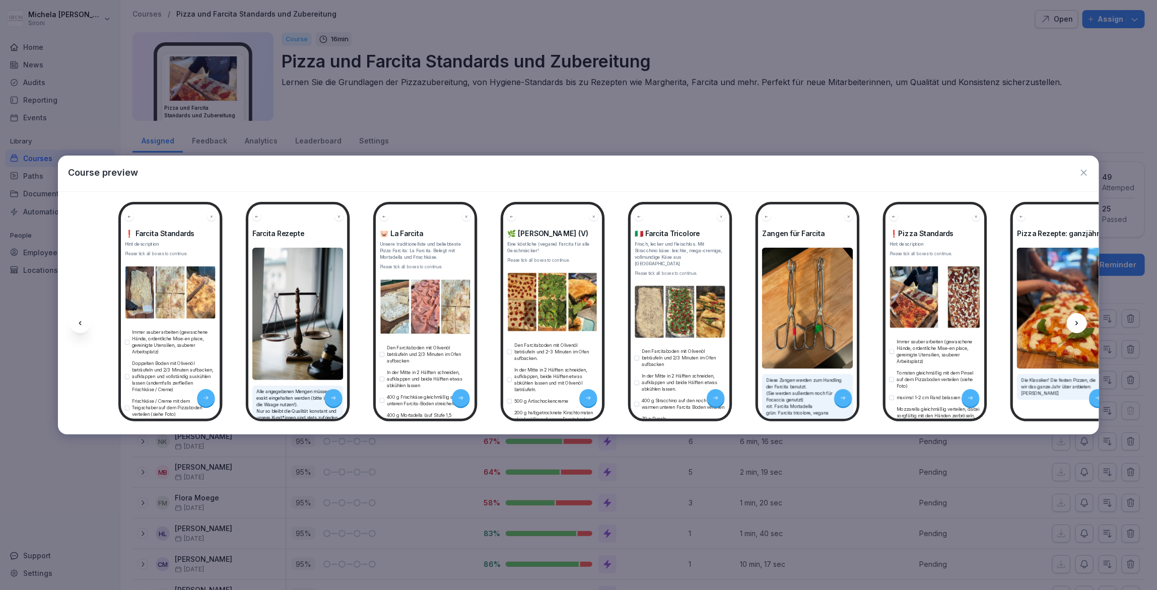
click at [1084, 178] on button "button" at bounding box center [1084, 173] width 10 height 14
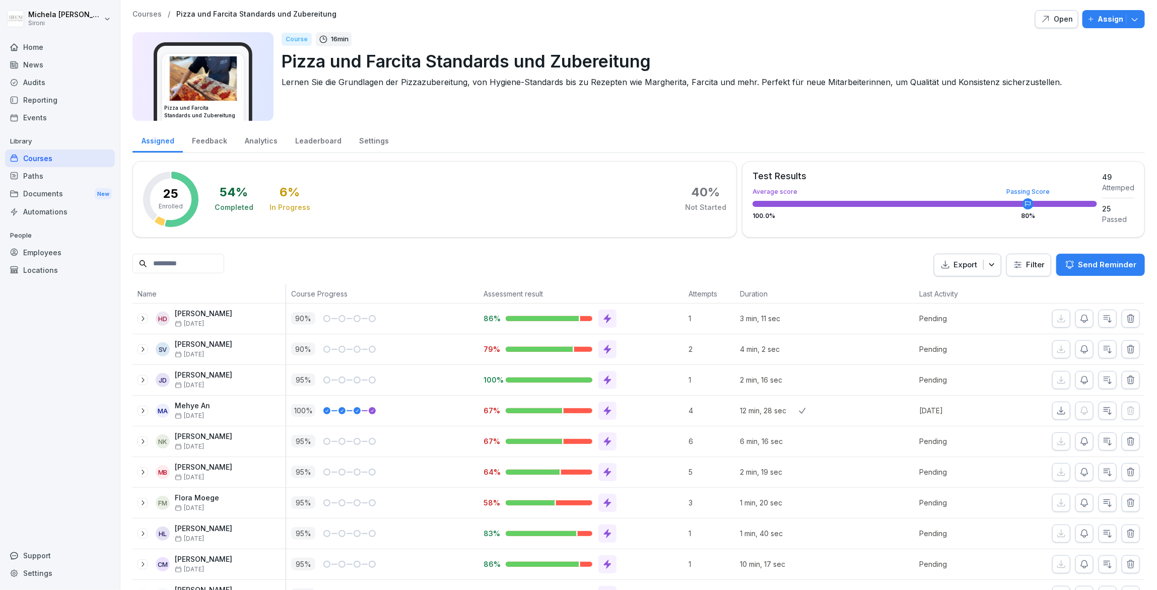
click at [1084, 174] on div "Test Results" at bounding box center [924, 176] width 344 height 9
